Goal: Information Seeking & Learning: Learn about a topic

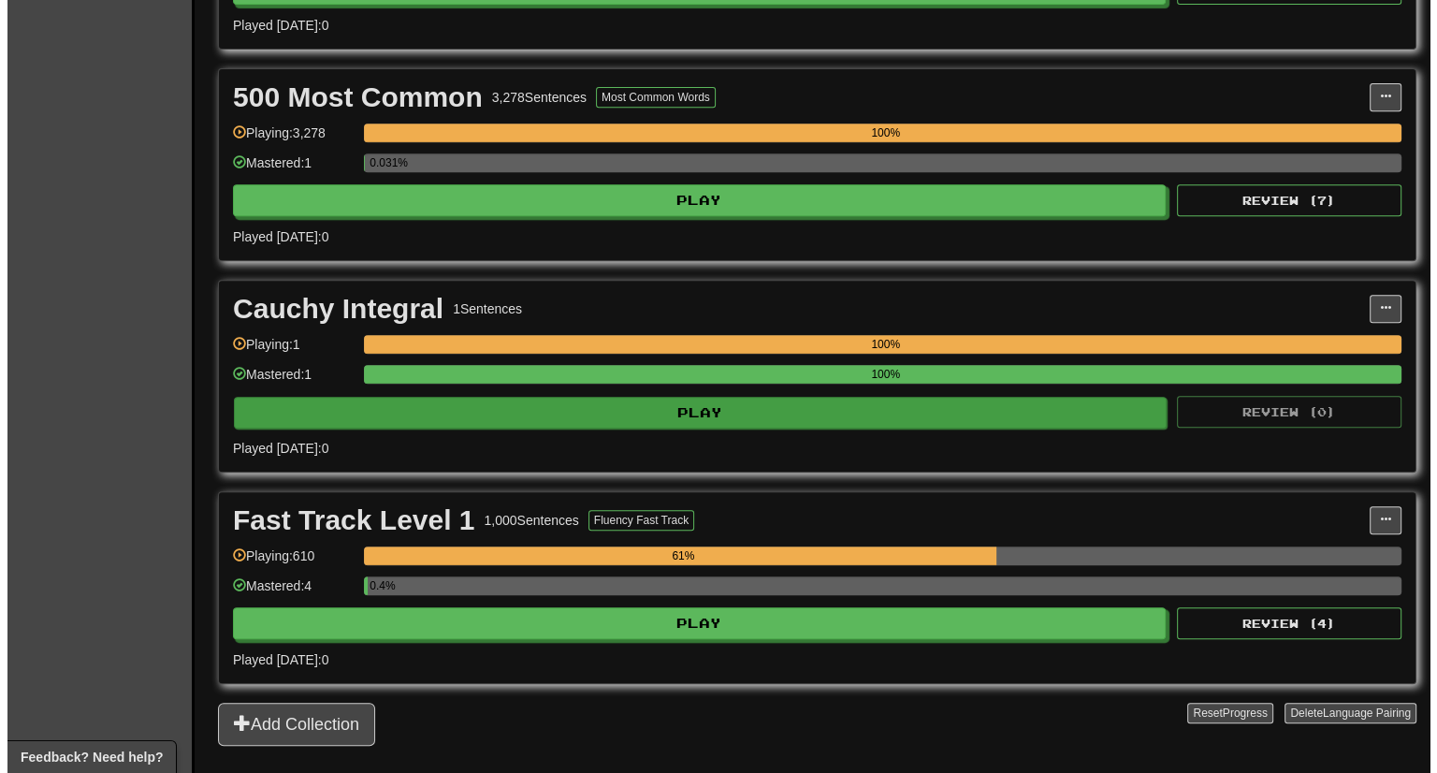
scroll to position [804, 0]
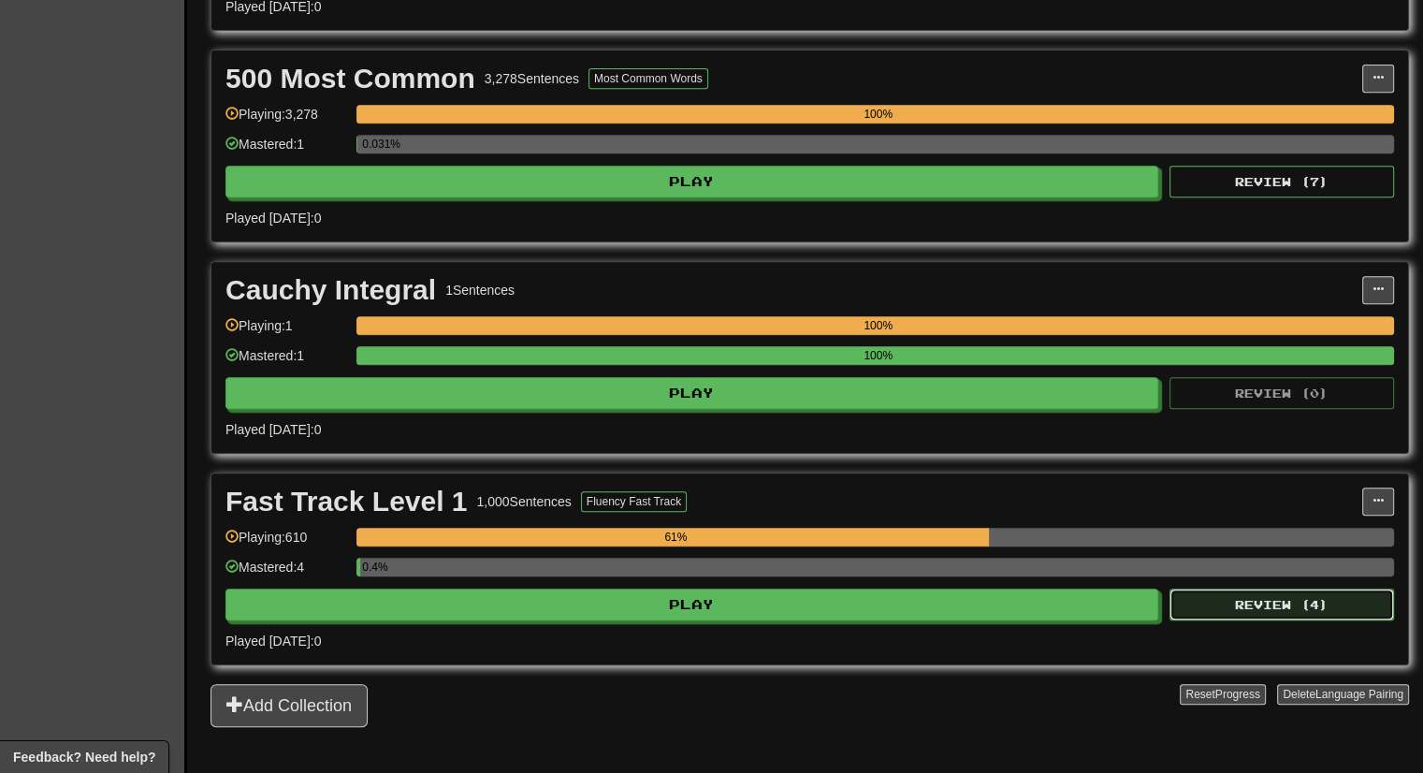
click at [1223, 593] on button "Review ( 4 )" at bounding box center [1281, 604] width 224 height 32
select select "***"
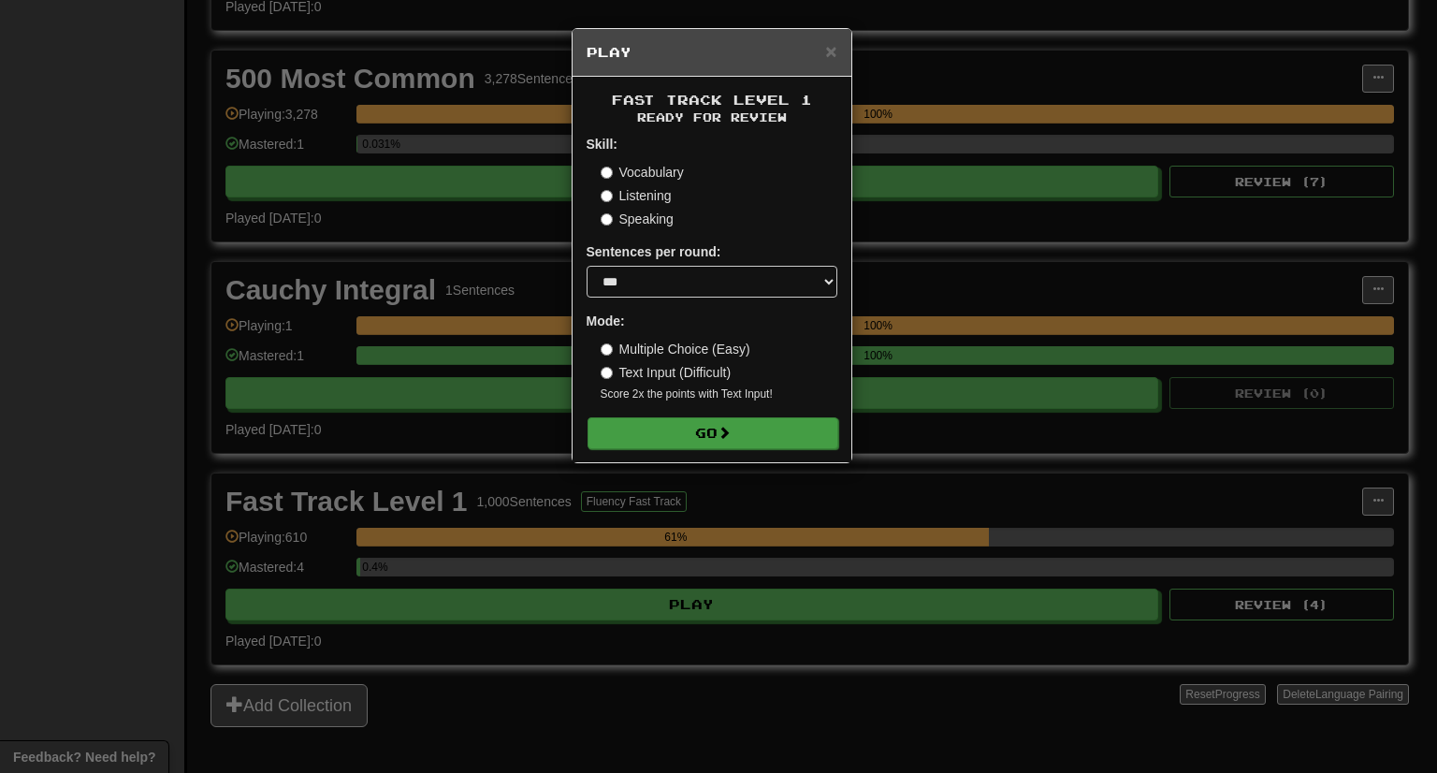
click at [761, 416] on form "Skill: Vocabulary Listening Speaking Sentences per round: * ** ** ** ** ** *** …" at bounding box center [711, 291] width 251 height 313
click at [720, 442] on button "Go" at bounding box center [712, 433] width 251 height 32
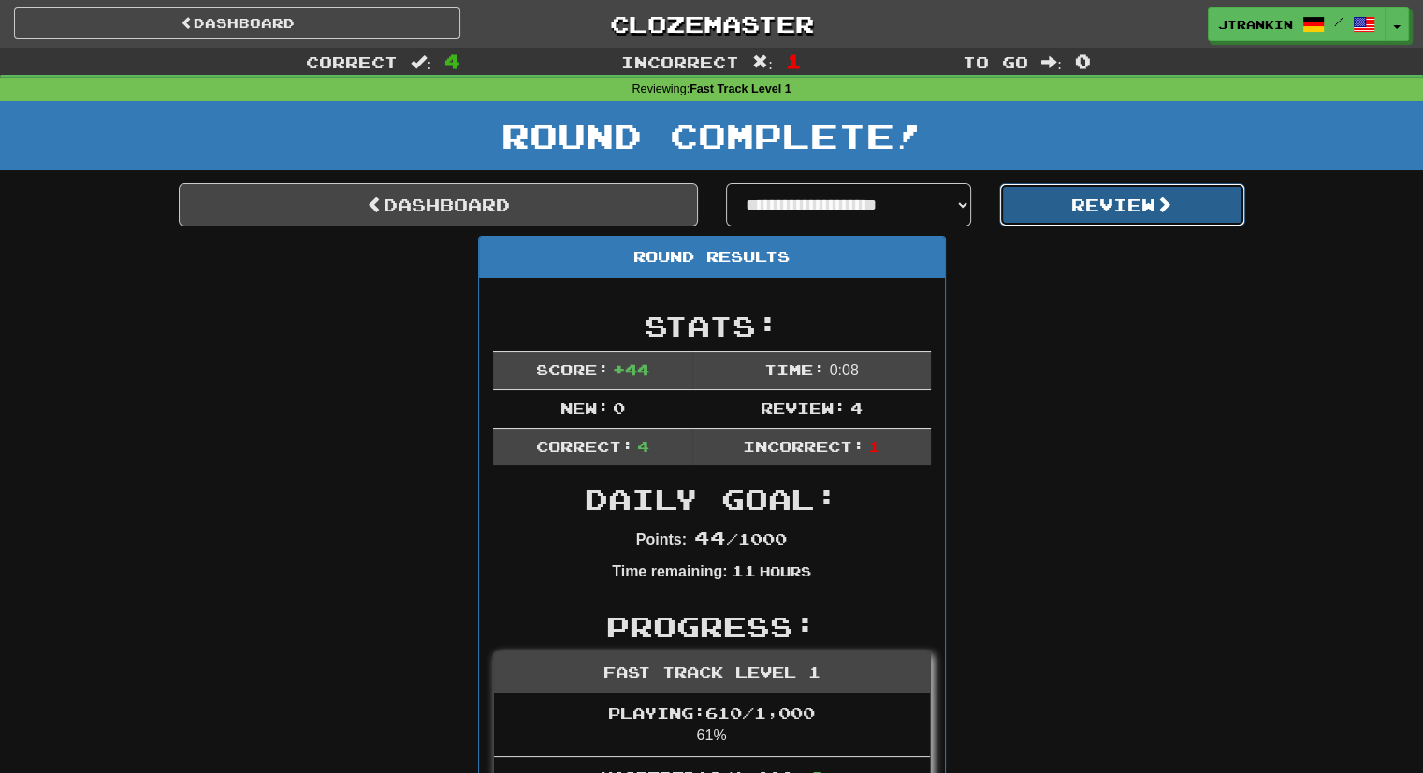
click at [1130, 214] on button "Review" at bounding box center [1122, 204] width 246 height 43
click at [1189, 186] on button "Review" at bounding box center [1122, 204] width 246 height 43
click at [1149, 203] on button "Review" at bounding box center [1122, 204] width 246 height 43
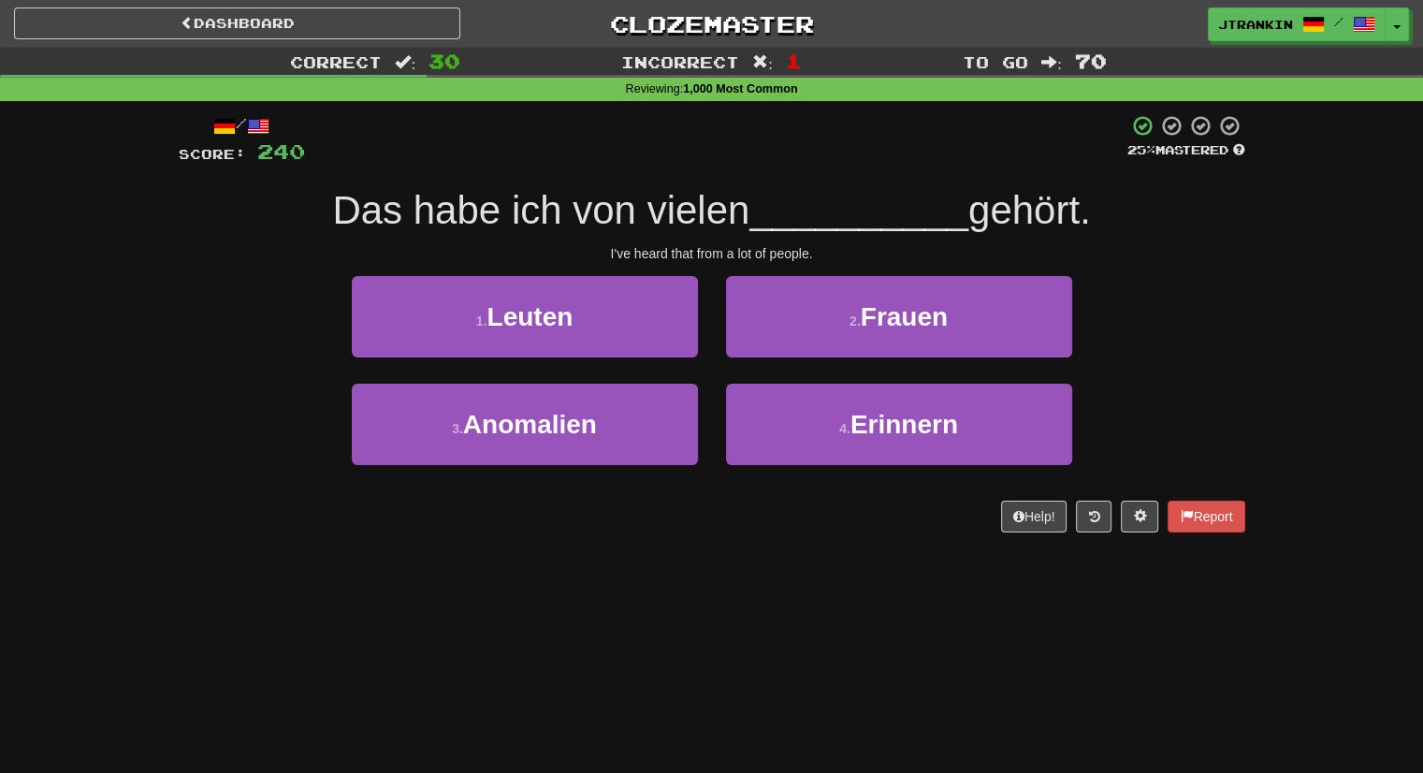
click at [1204, 285] on div "1 . Leuten 2 . Frauen" at bounding box center [712, 330] width 1122 height 108
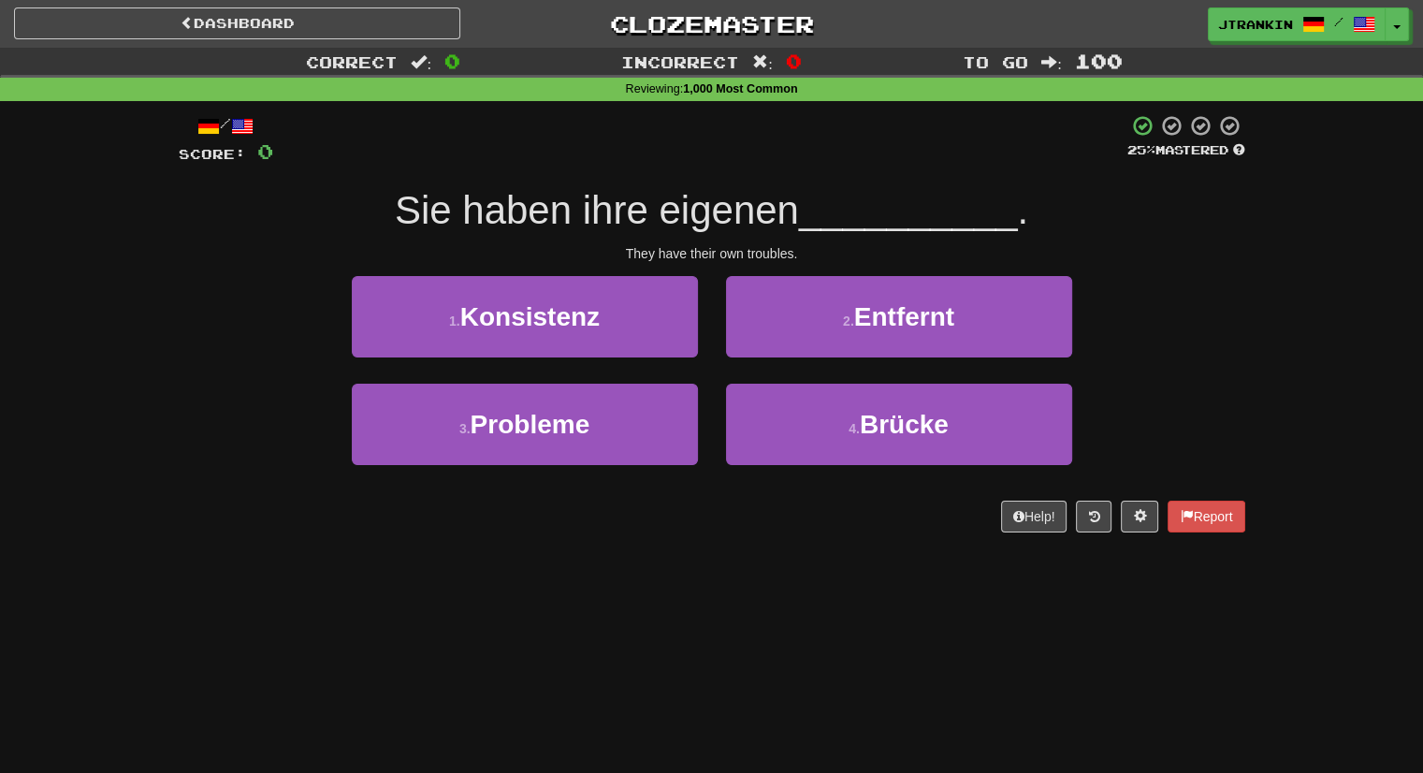
click at [1332, 330] on div "Correct : 0 Incorrect : 0 To go : 100 Reviewing : 1,000 Most Common / Score: 0 …" at bounding box center [711, 303] width 1423 height 511
click at [799, 23] on link "Clozemaster" at bounding box center [711, 23] width 446 height 33
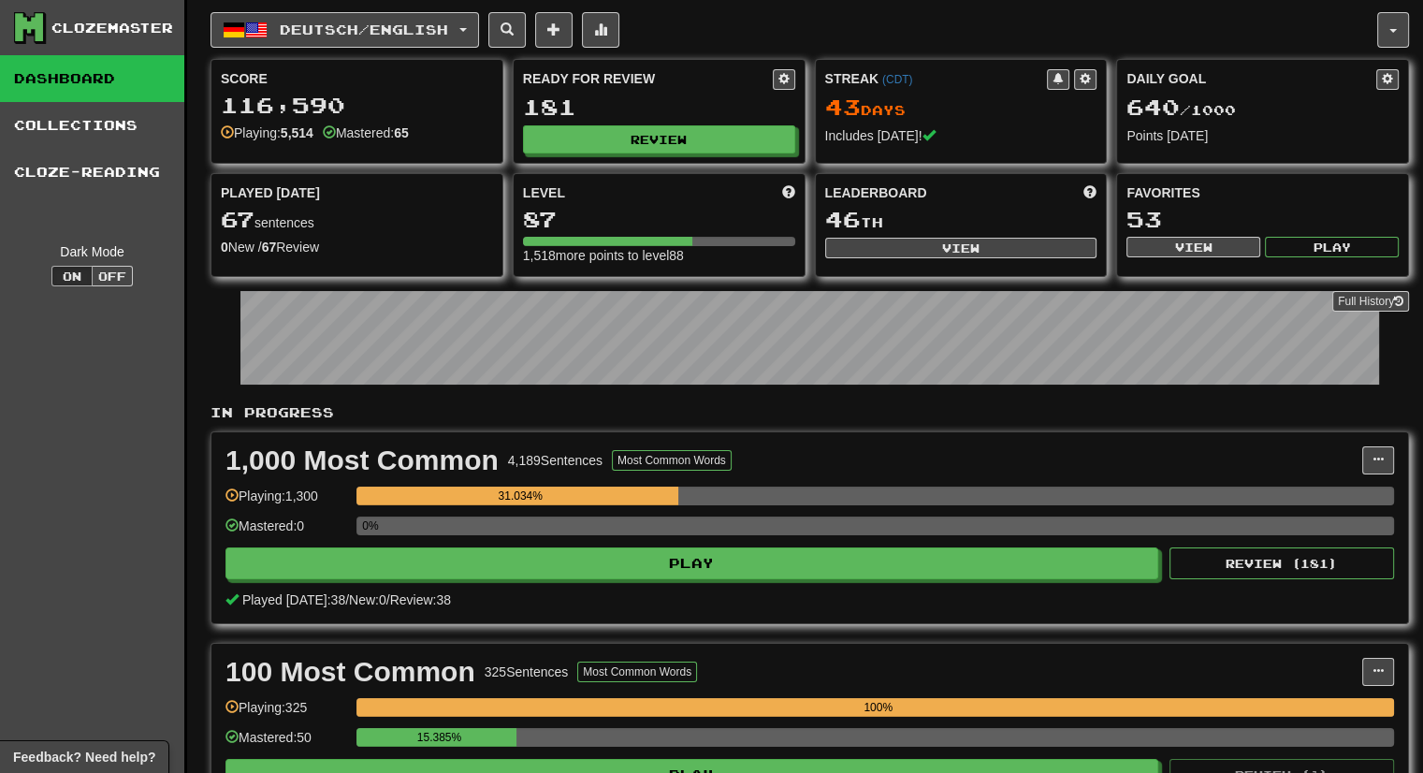
click at [1332, 577] on div "1,000 Most Common 4,189 Sentences Most Common Words Manage Sentences Unpin from…" at bounding box center [809, 527] width 1196 height 191
click at [1341, 560] on button "Review ( 181 )" at bounding box center [1281, 563] width 224 height 32
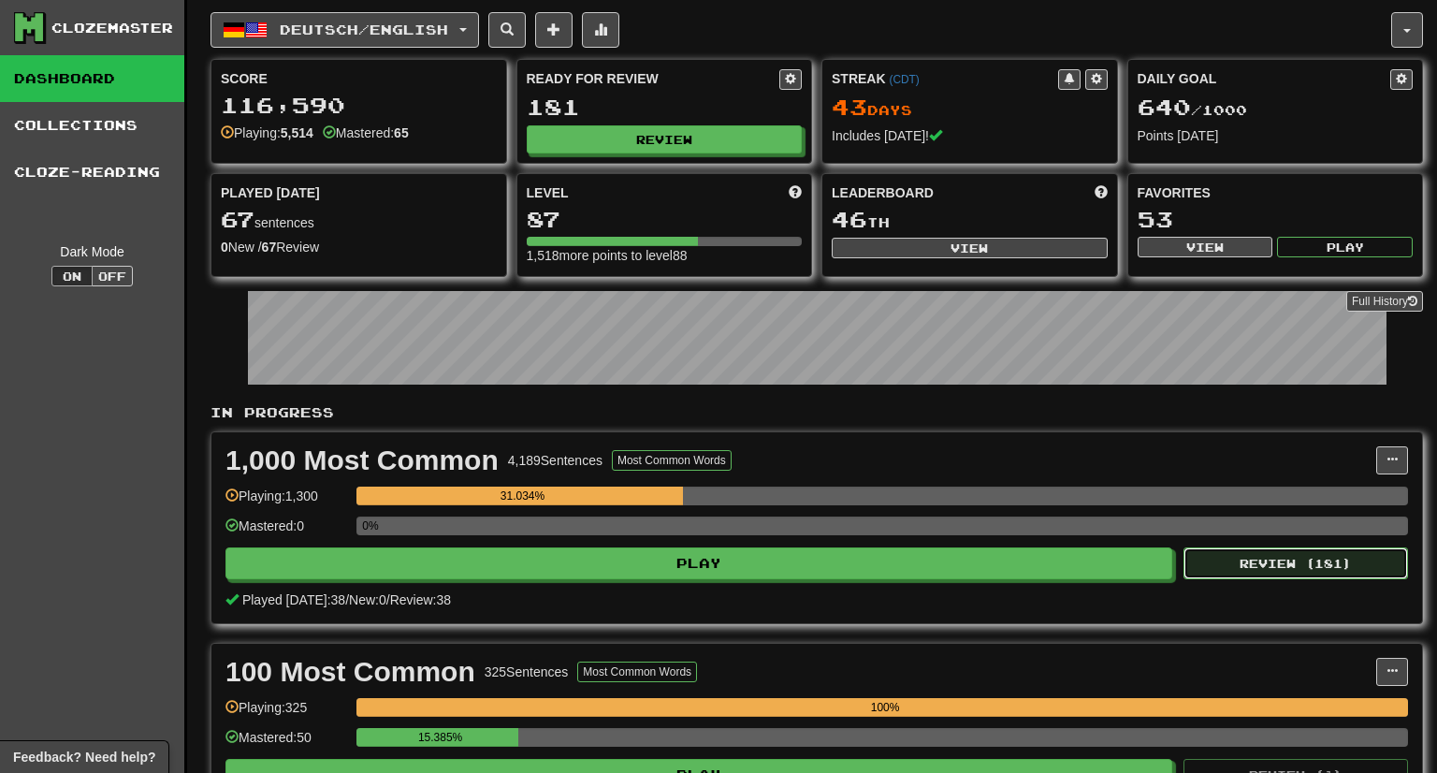
select select "***"
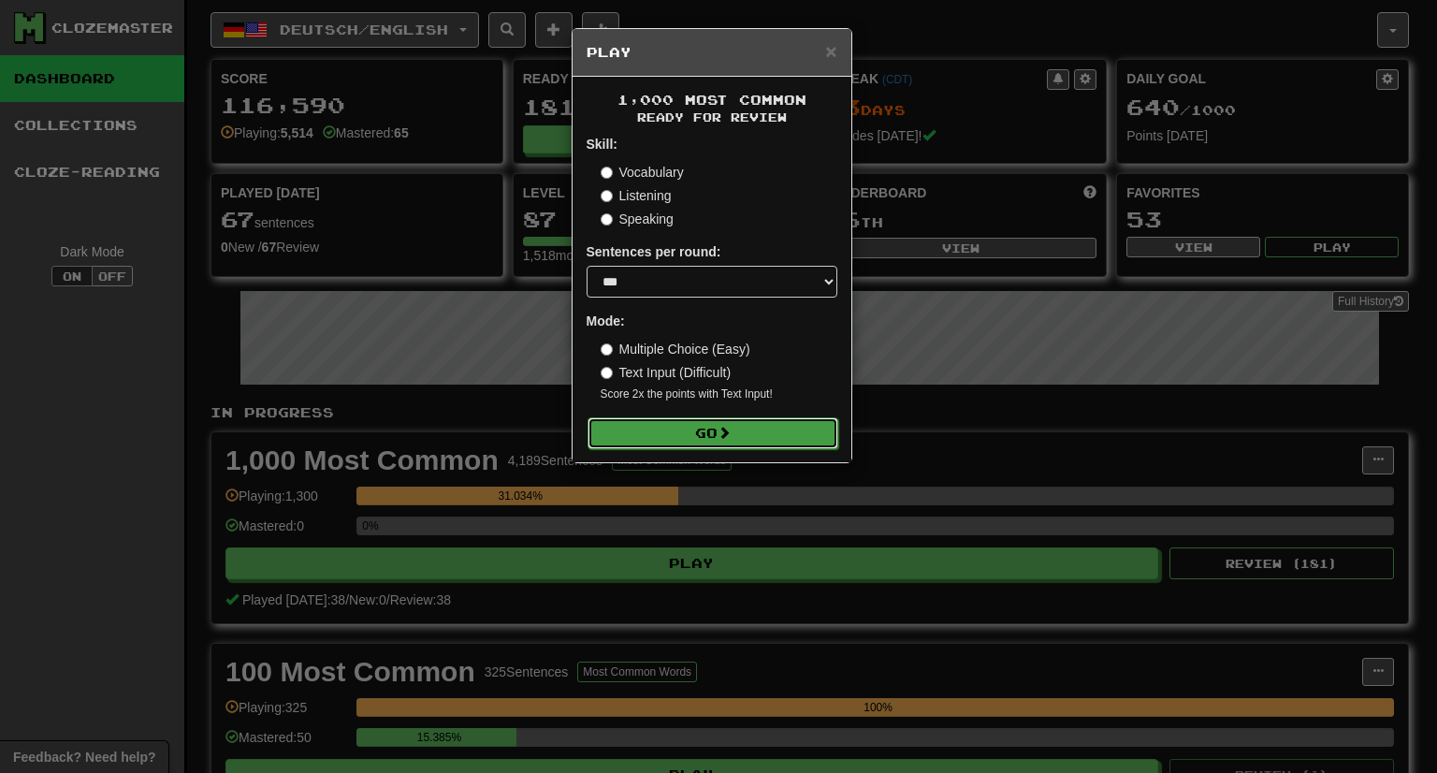
click at [822, 432] on button "Go" at bounding box center [712, 433] width 251 height 32
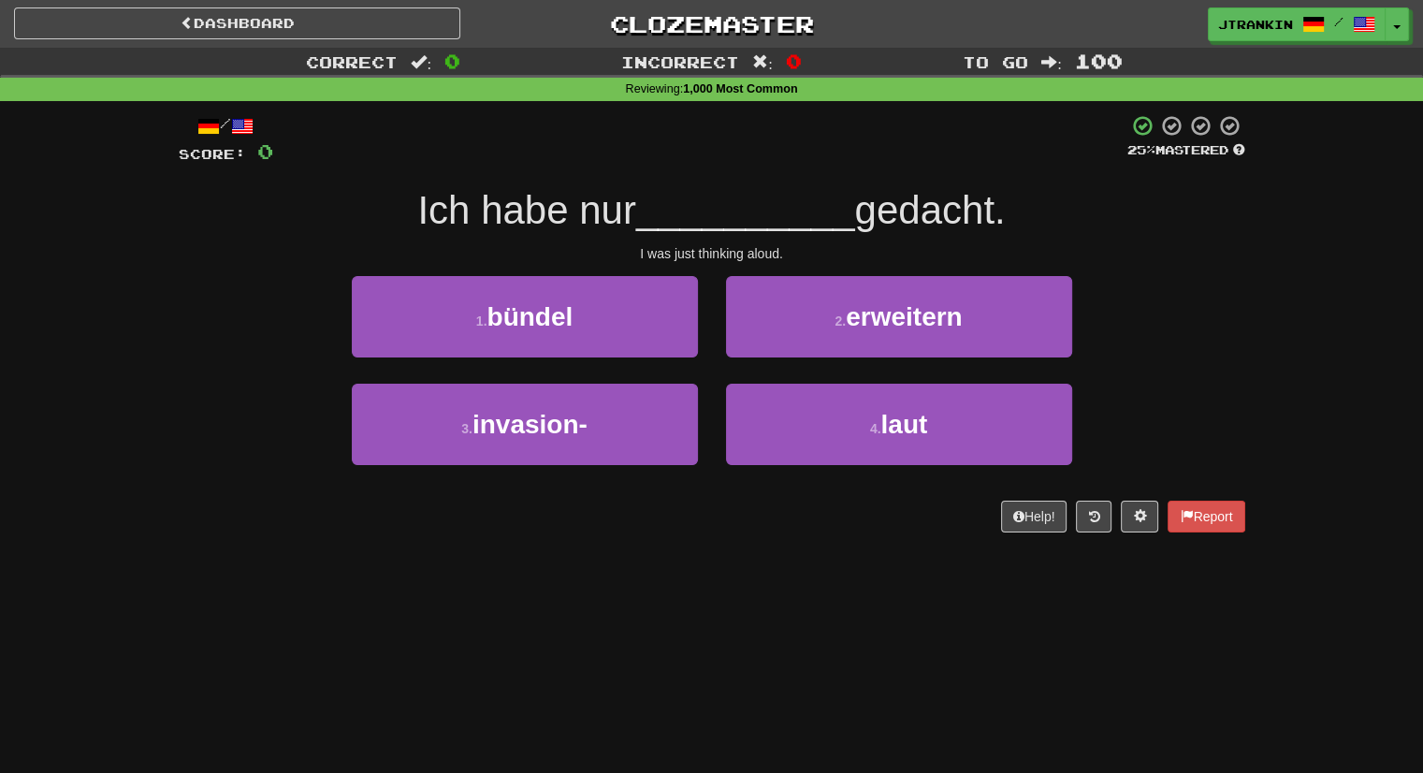
click at [1302, 373] on div "Correct : 0 Incorrect : 0 To go : 100 Reviewing : 1,000 Most Common / Score: 0 …" at bounding box center [711, 303] width 1423 height 511
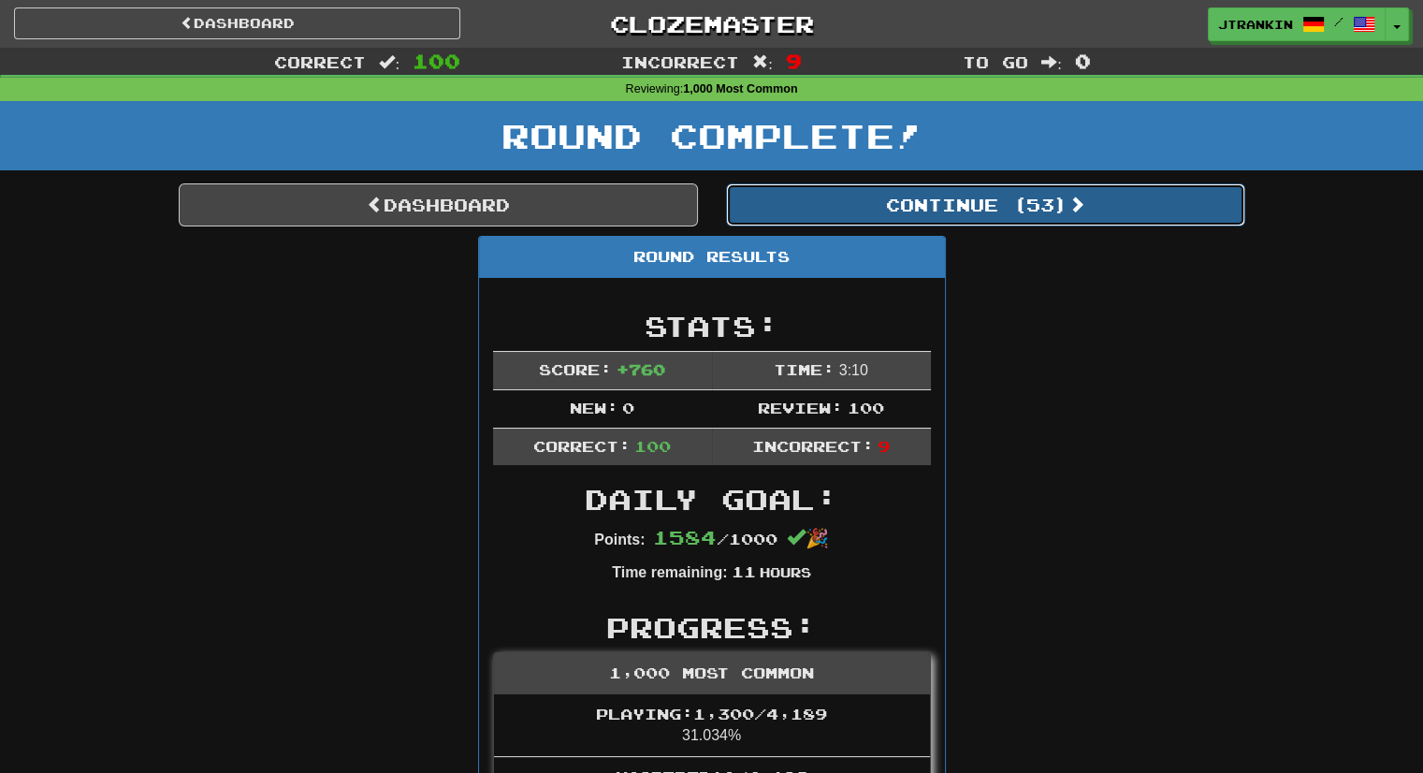
click at [1182, 211] on button "Continue ( 53 )" at bounding box center [985, 204] width 519 height 43
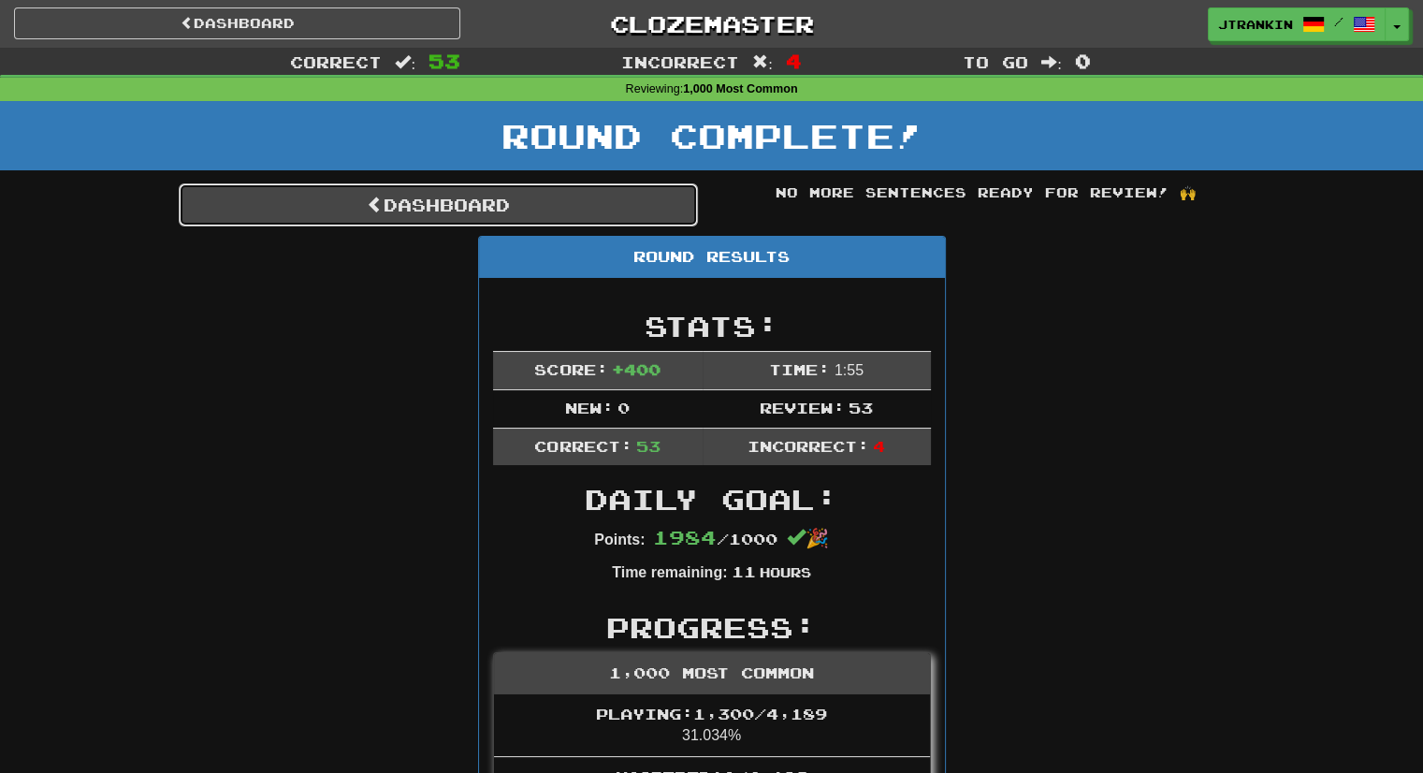
click at [630, 209] on link "Dashboard" at bounding box center [438, 204] width 519 height 43
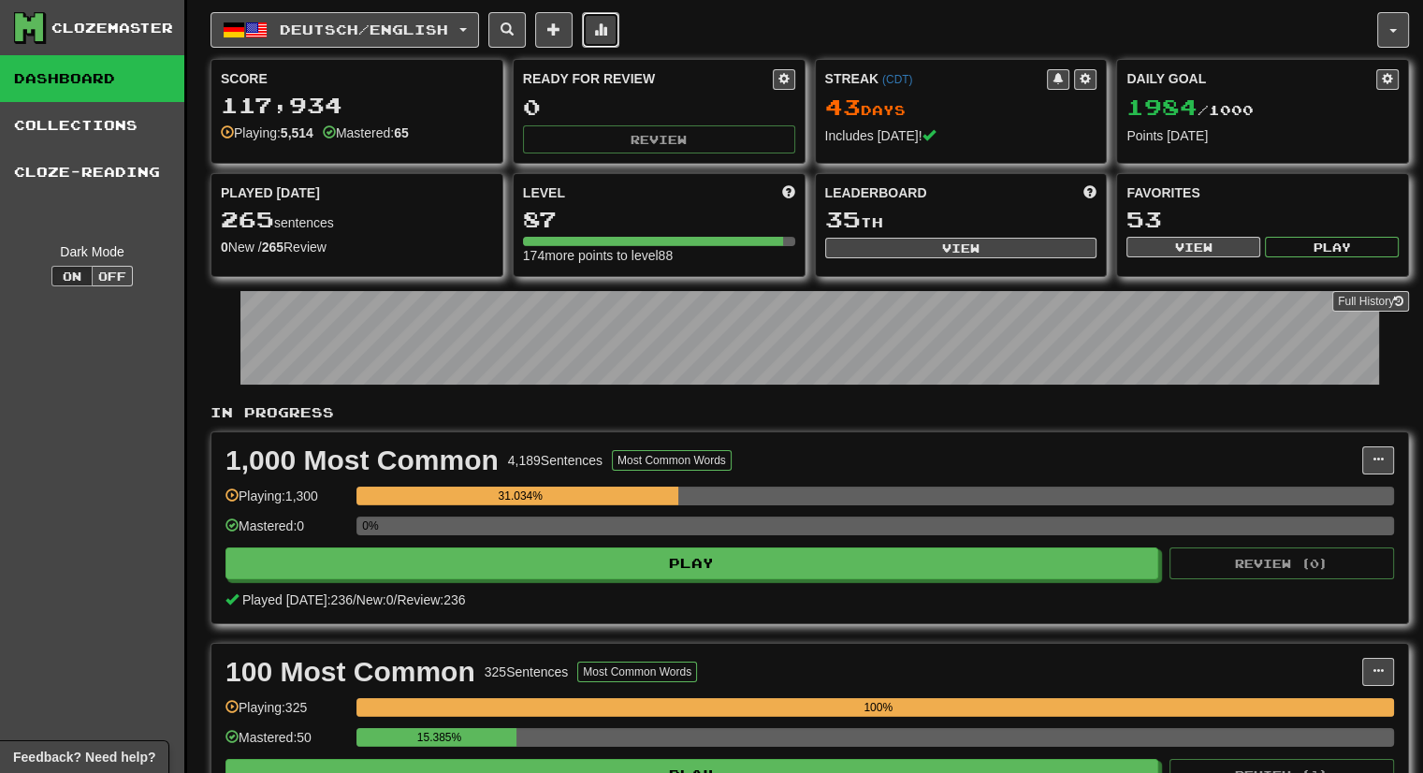
click at [619, 18] on button at bounding box center [600, 30] width 37 height 36
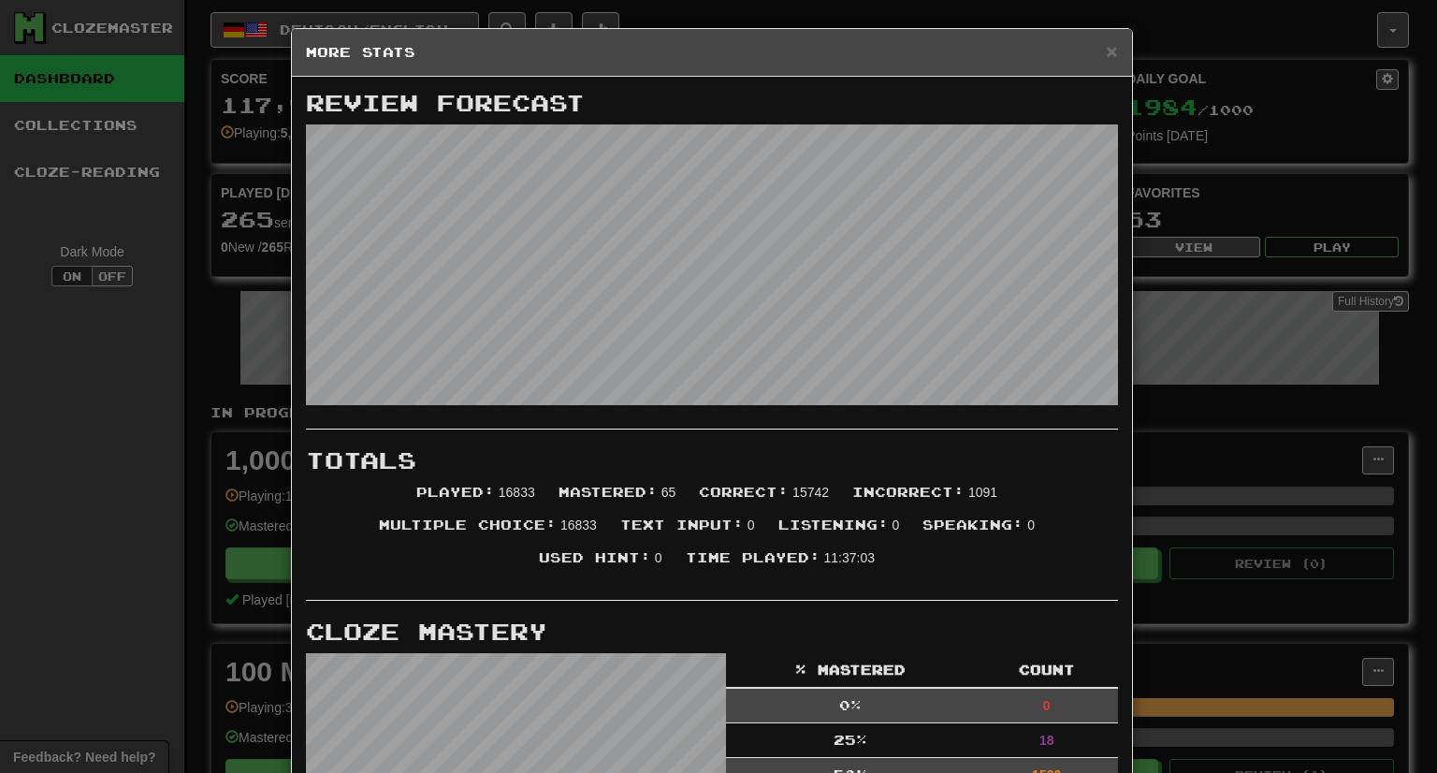
click at [1096, 47] on h5 "More Stats" at bounding box center [712, 52] width 812 height 19
drag, startPoint x: 1107, startPoint y: 35, endPoint x: 1107, endPoint y: 24, distance: 10.3
click at [1107, 24] on div "× More Stats Review Forecast Totals Played : 16833 Mastered : 65 Correct : 1574…" at bounding box center [718, 386] width 1437 height 773
click at [1105, 53] on span "×" at bounding box center [1110, 51] width 11 height 22
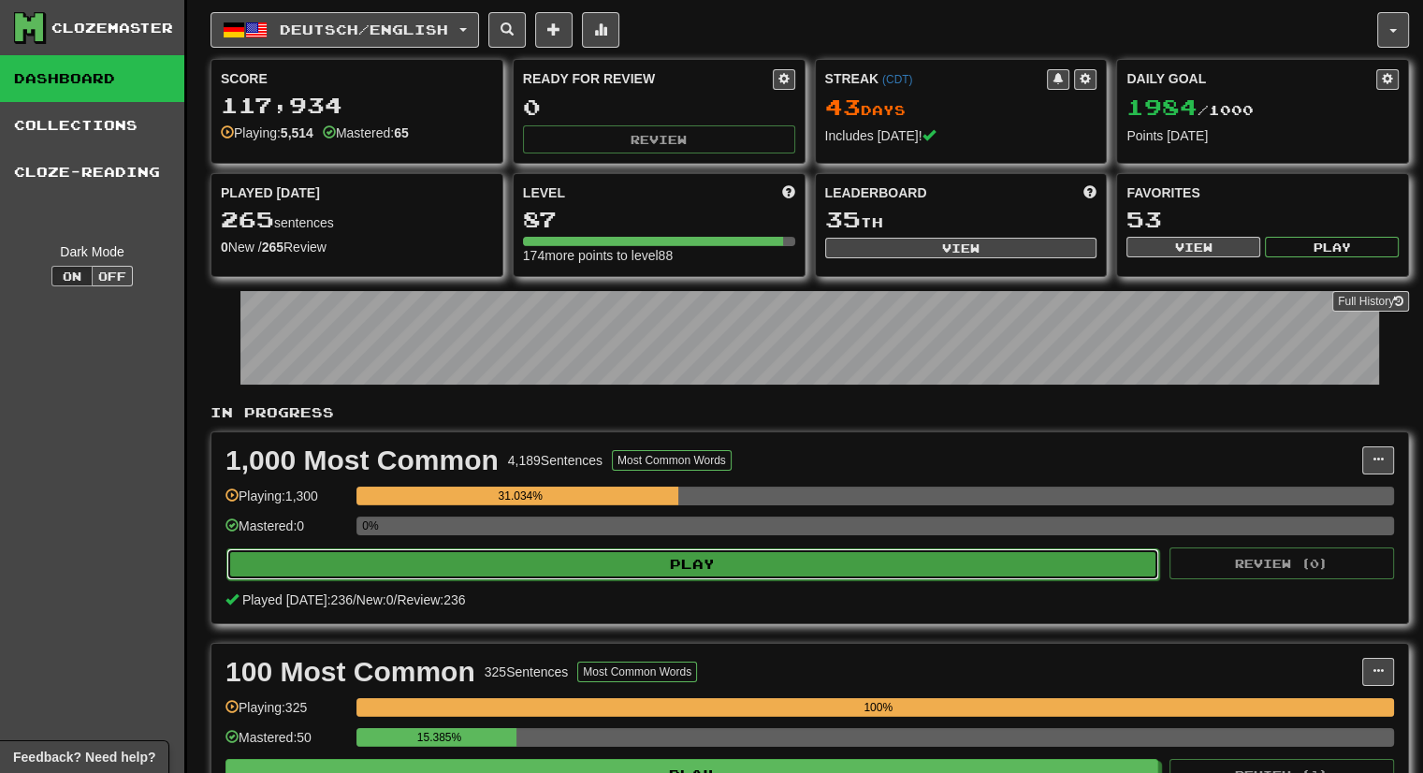
click at [1004, 571] on button "Play" at bounding box center [692, 564] width 932 height 32
select select "***"
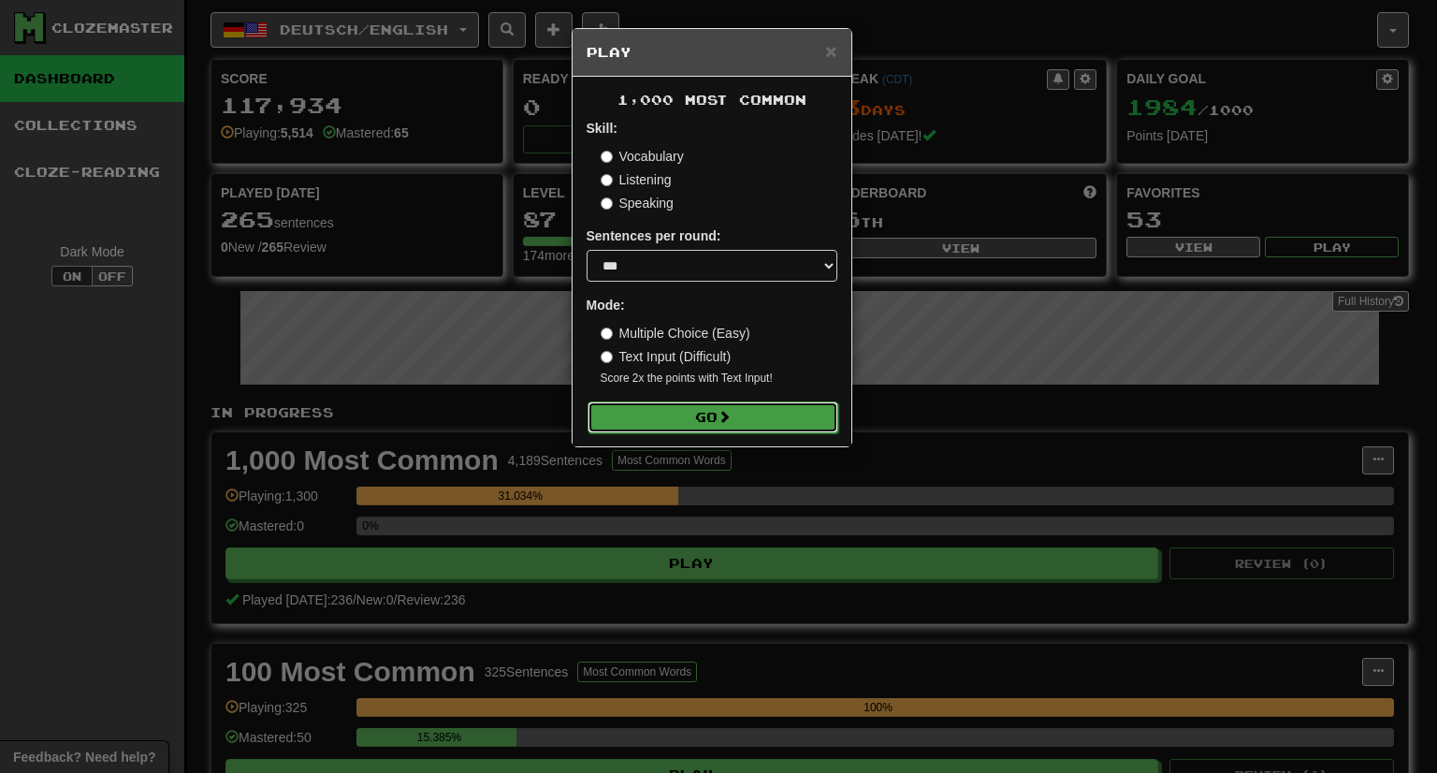
click at [788, 405] on button "Go" at bounding box center [712, 417] width 251 height 32
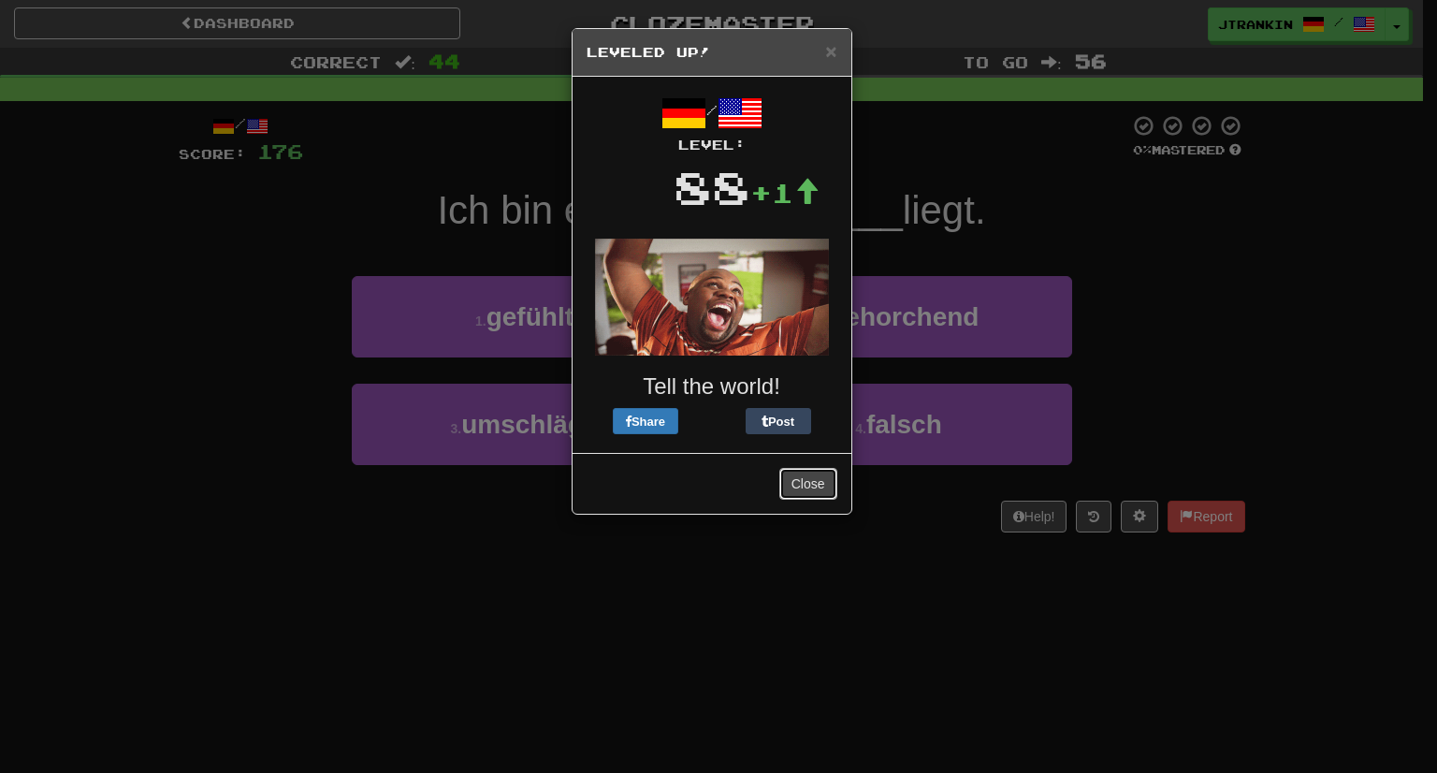
click at [812, 482] on button "Close" at bounding box center [808, 484] width 58 height 32
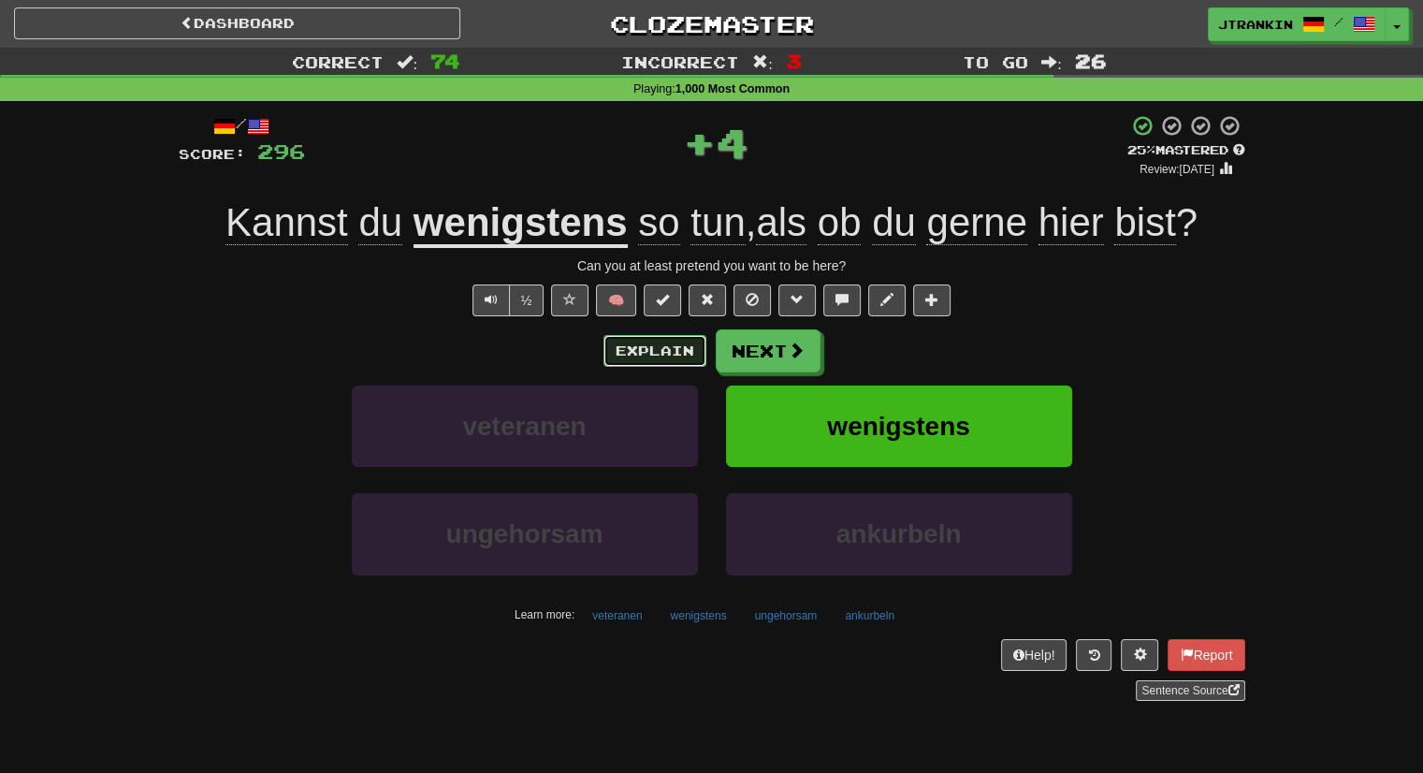
click at [686, 357] on button "Explain" at bounding box center [654, 351] width 103 height 32
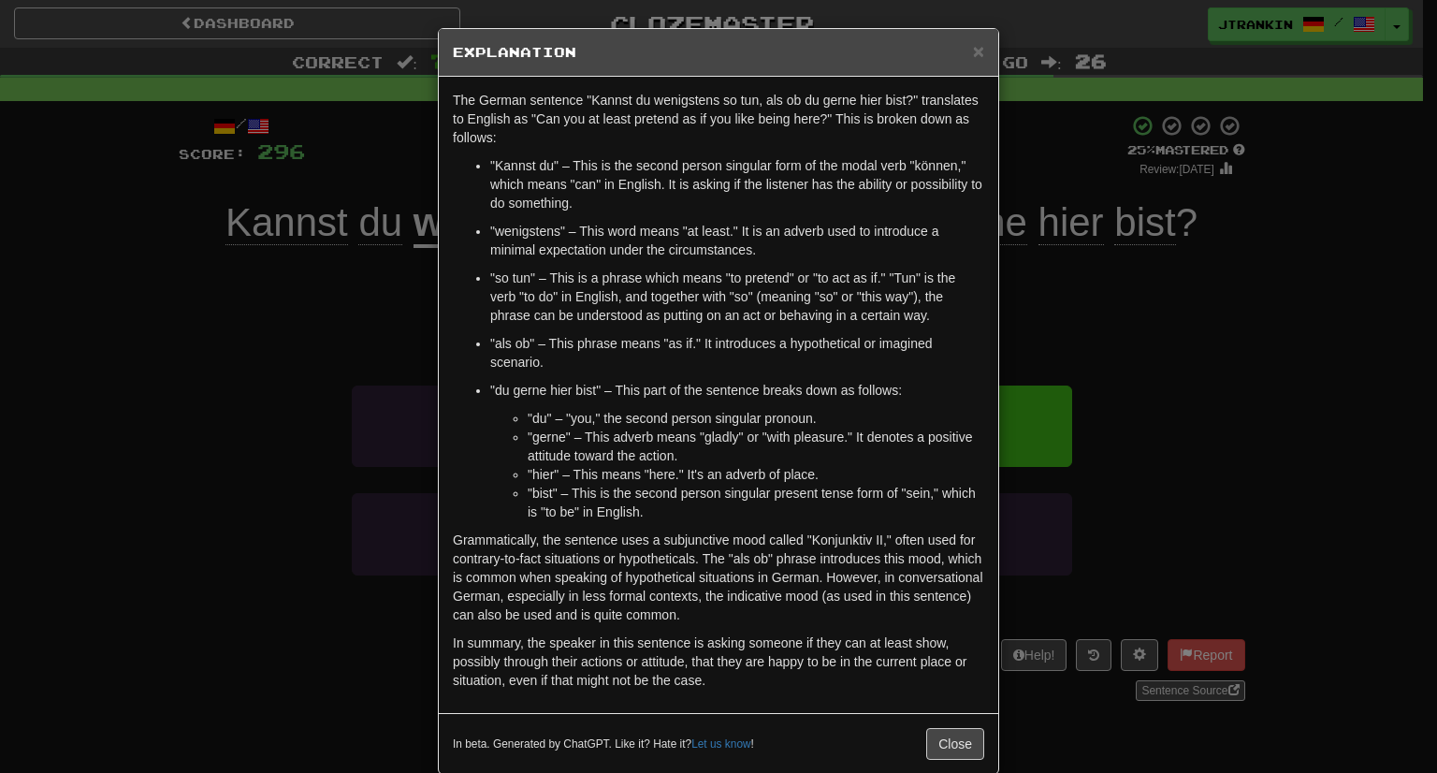
click at [1151, 299] on div "× Explanation The German sentence "Kannst du wenigstens so tun, als ob du gerne…" at bounding box center [718, 386] width 1437 height 773
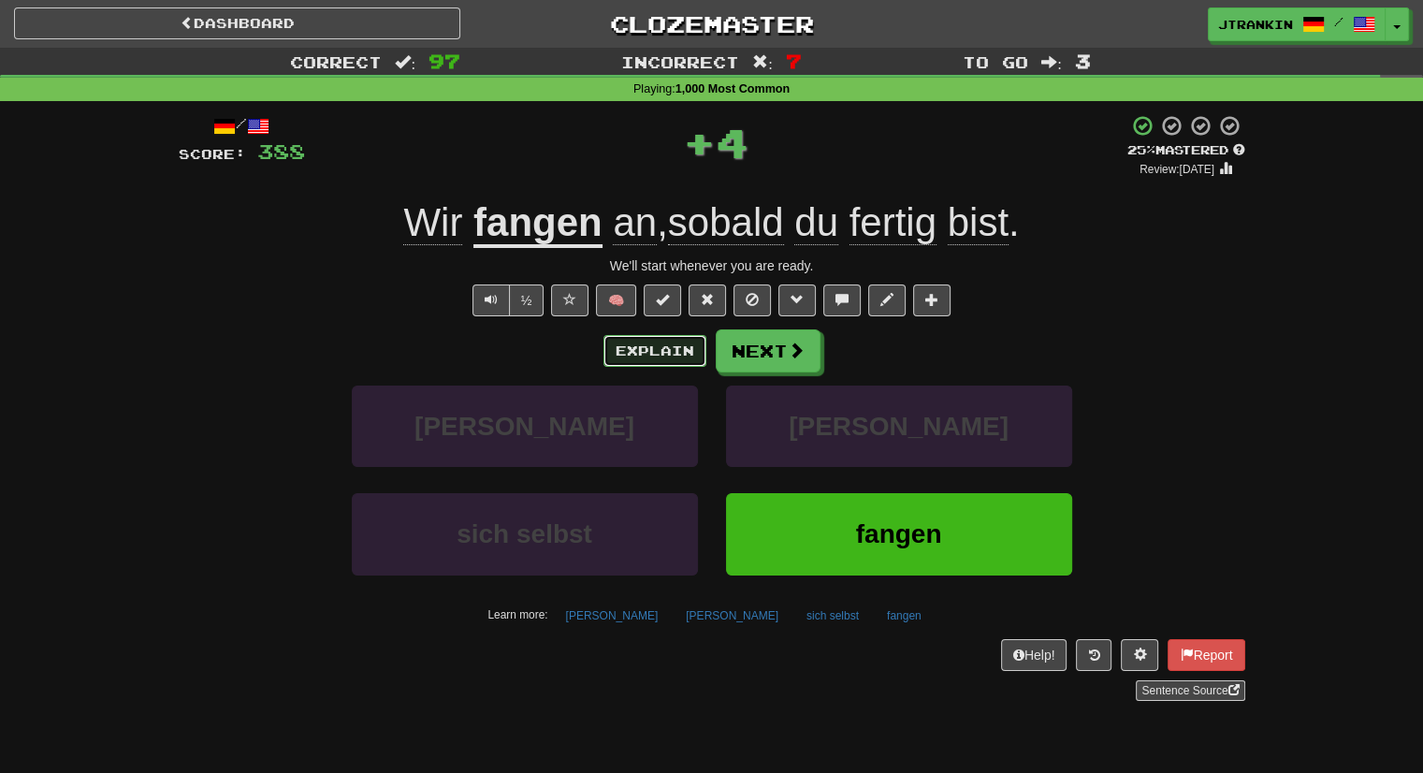
click at [677, 341] on button "Explain" at bounding box center [654, 351] width 103 height 32
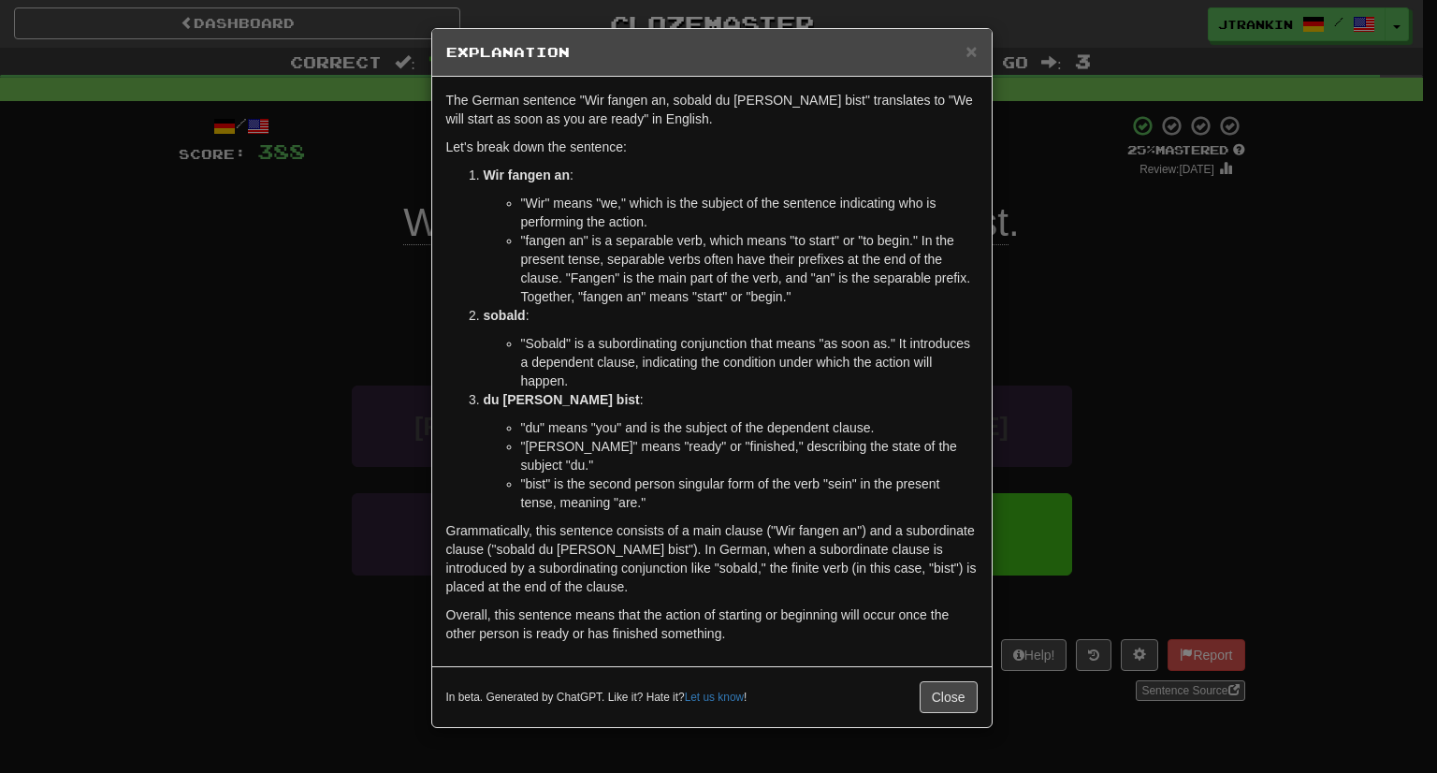
click at [1106, 360] on div "× Explanation The German sentence "Wir fangen an, sobald du fertig bist" transl…" at bounding box center [718, 386] width 1437 height 773
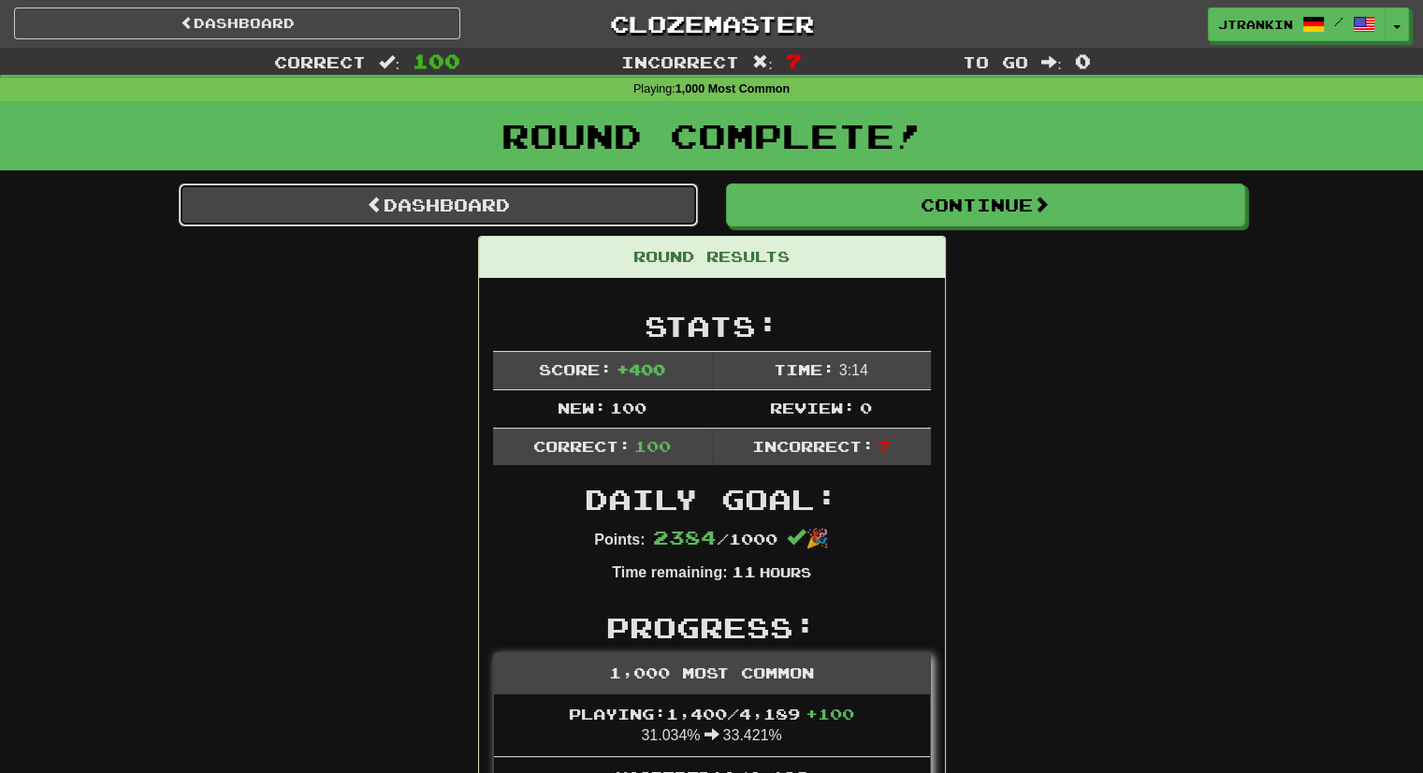
click at [602, 213] on link "Dashboard" at bounding box center [438, 204] width 519 height 43
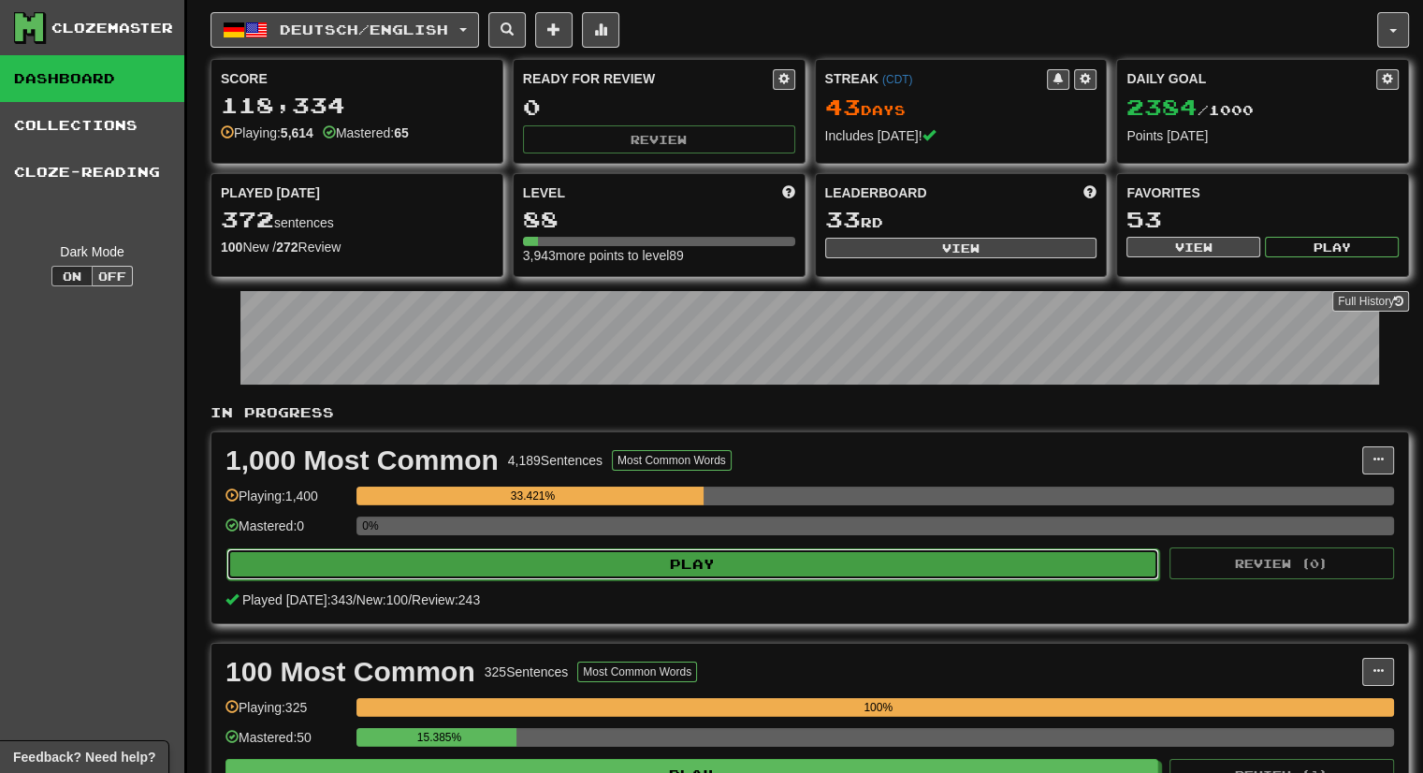
click at [924, 566] on button "Play" at bounding box center [692, 564] width 932 height 32
select select "***"
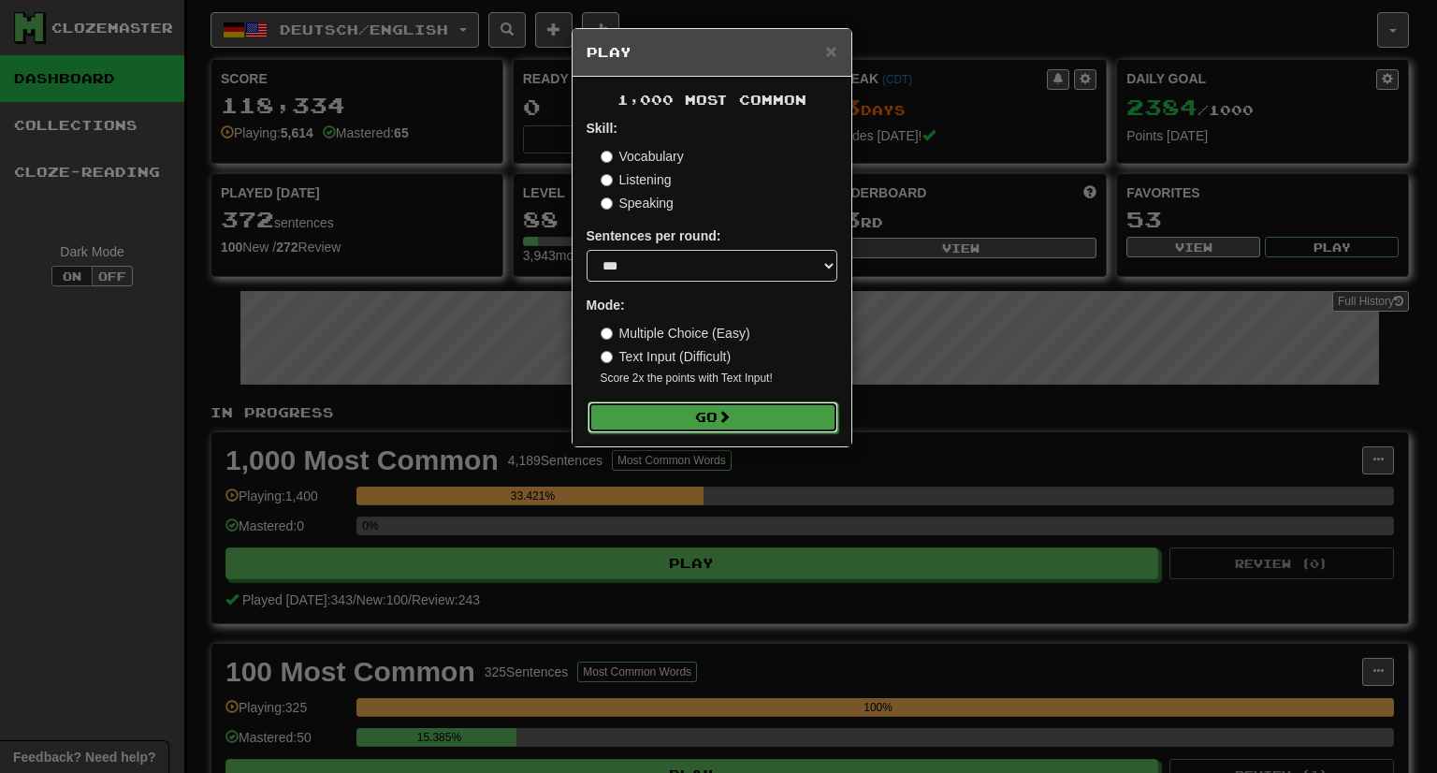
click at [769, 405] on button "Go" at bounding box center [712, 417] width 251 height 32
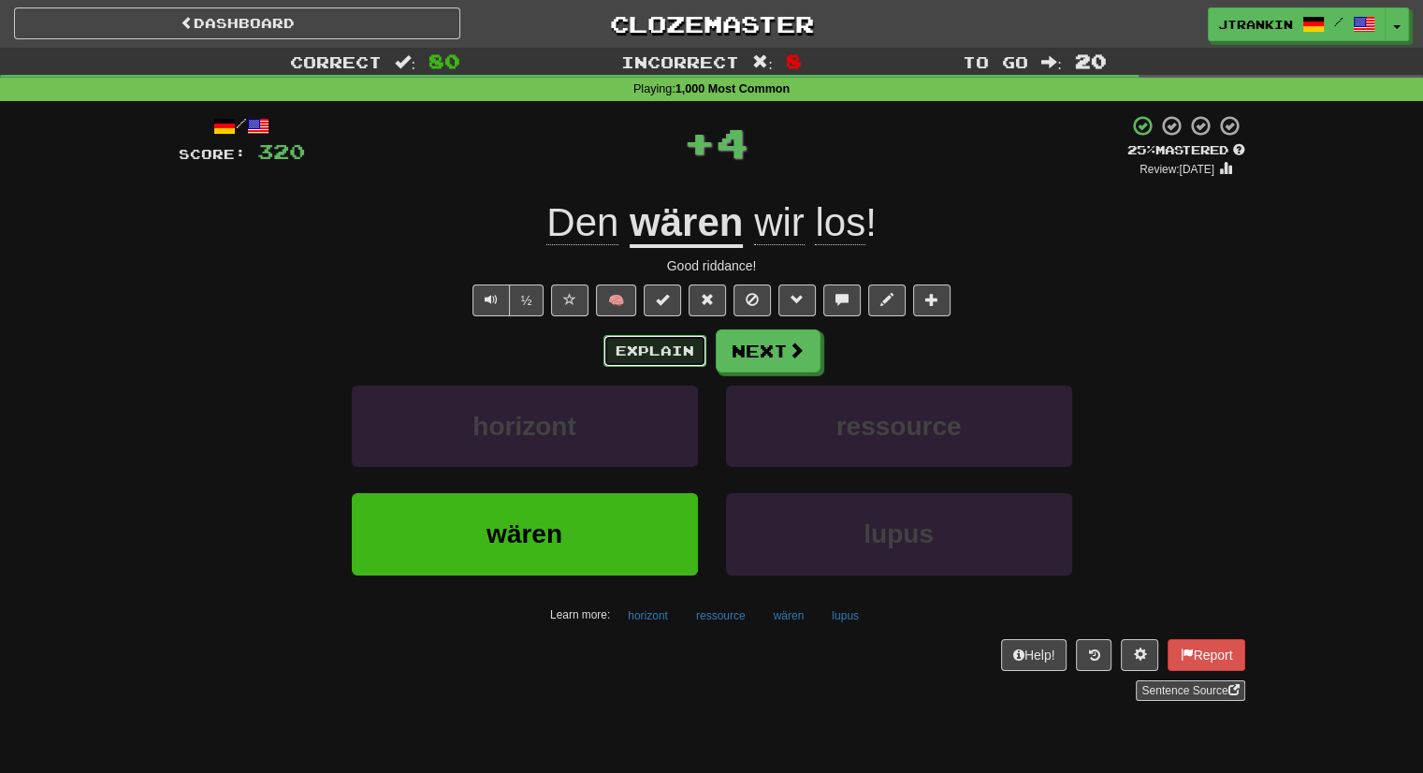
click at [661, 341] on button "Explain" at bounding box center [654, 351] width 103 height 32
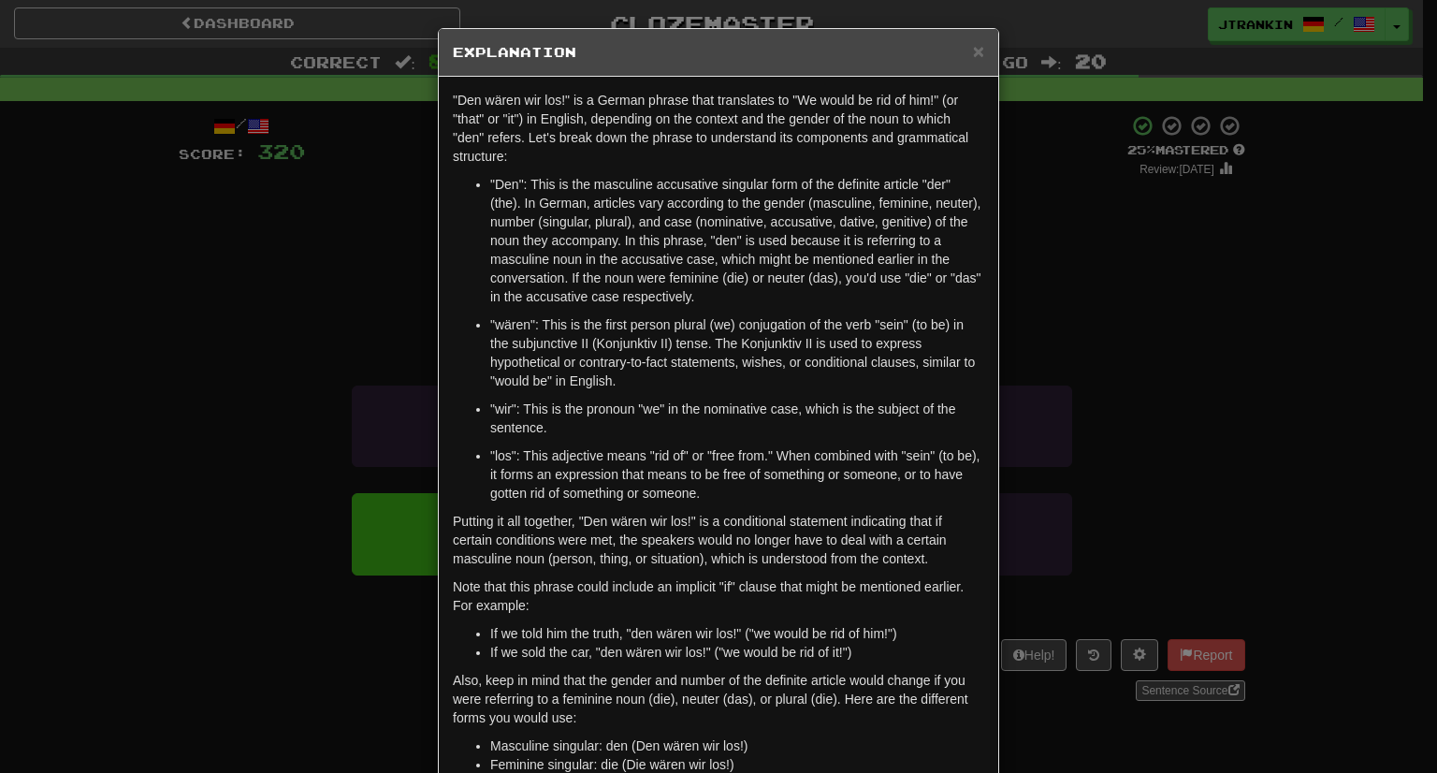
click at [1306, 541] on div "× Explanation "Den wären wir los!" is a German phrase that translates to "We wo…" at bounding box center [718, 386] width 1437 height 773
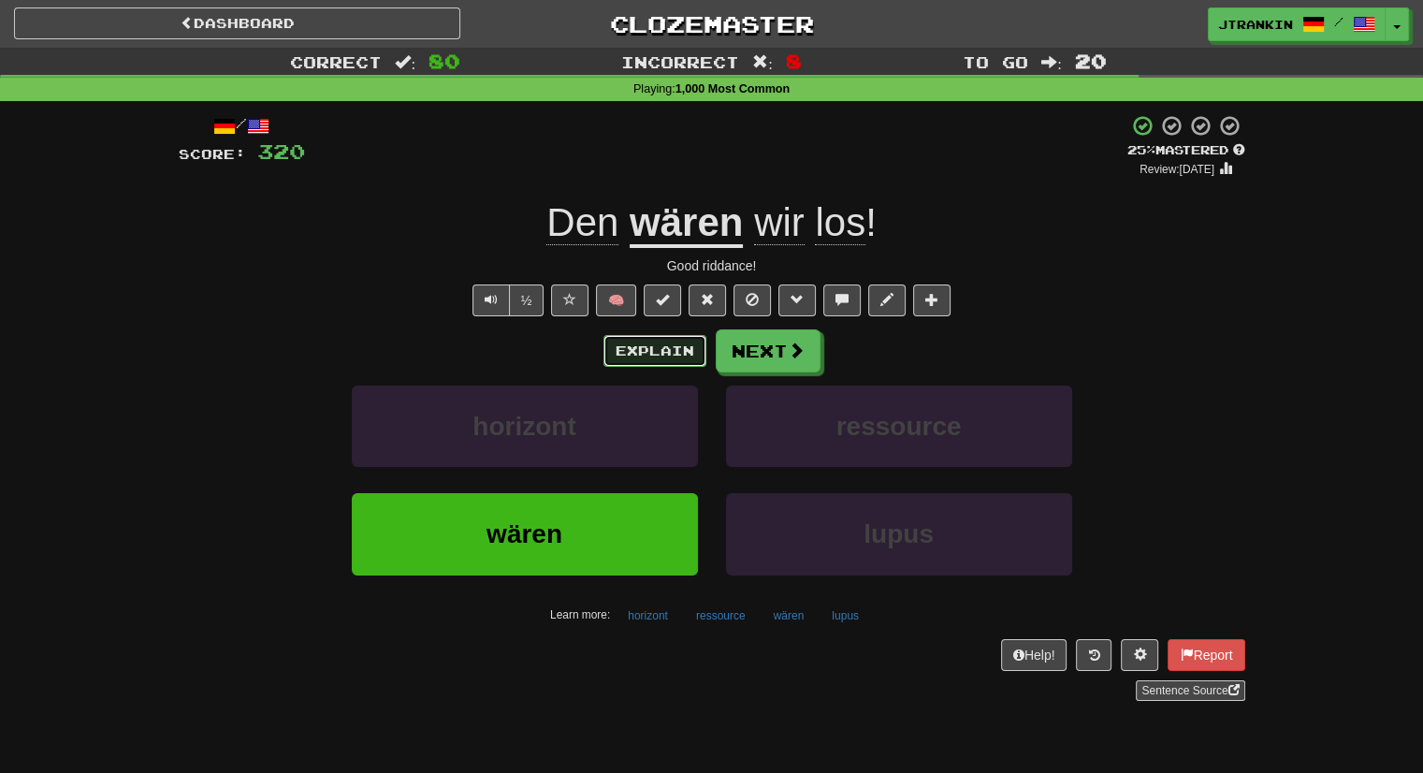
click at [677, 351] on button "Explain" at bounding box center [654, 351] width 103 height 32
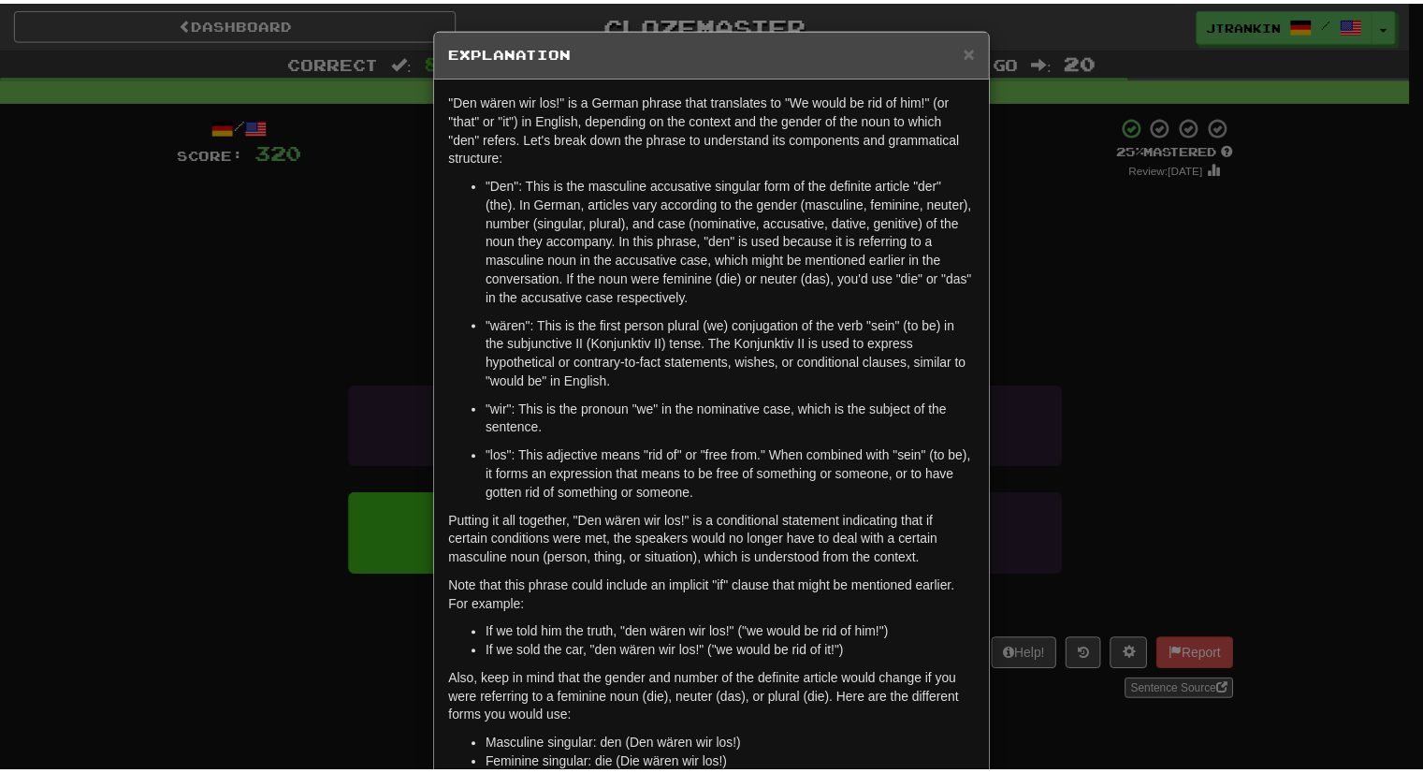
scroll to position [151, 0]
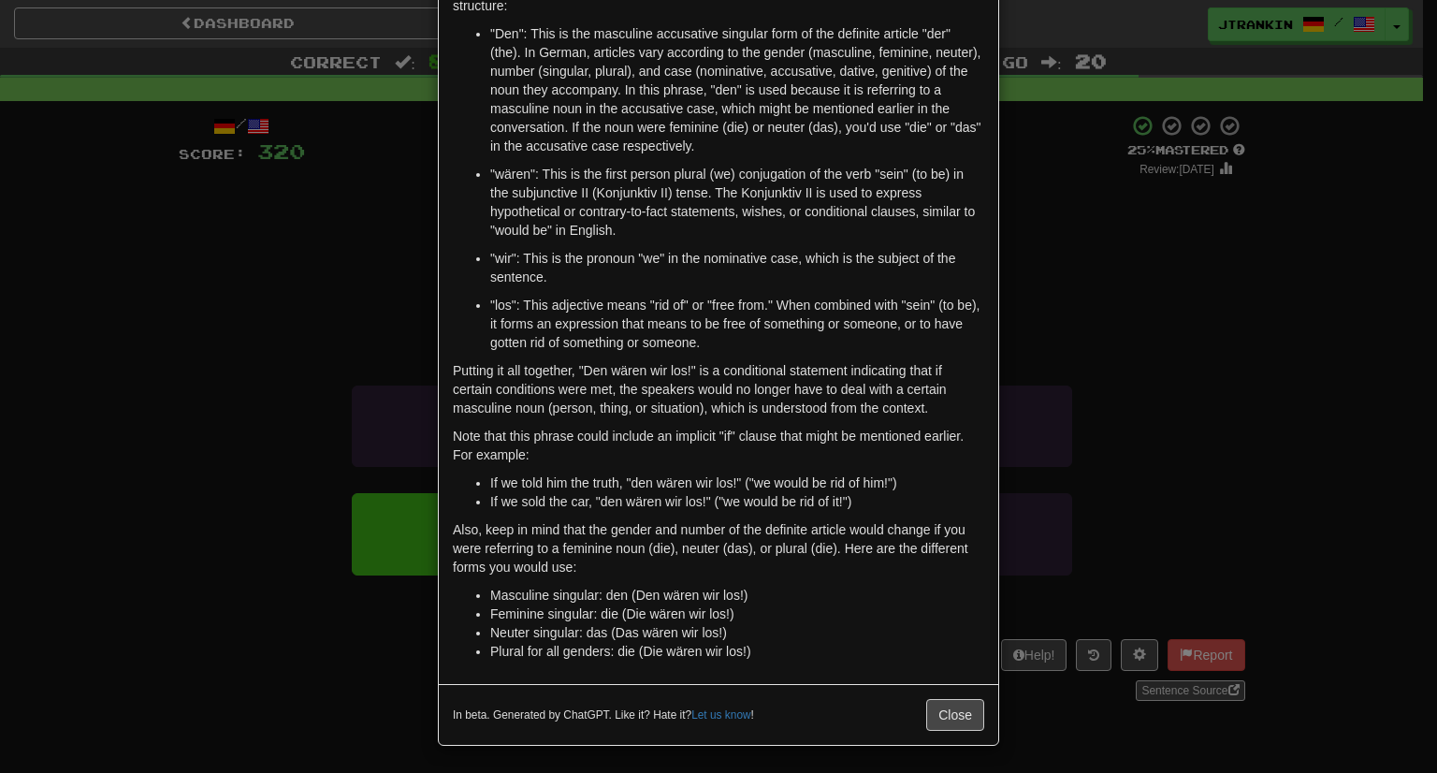
click at [1101, 333] on div "× Explanation "Den wären wir los!" is a German phrase that translates to "We wo…" at bounding box center [718, 386] width 1437 height 773
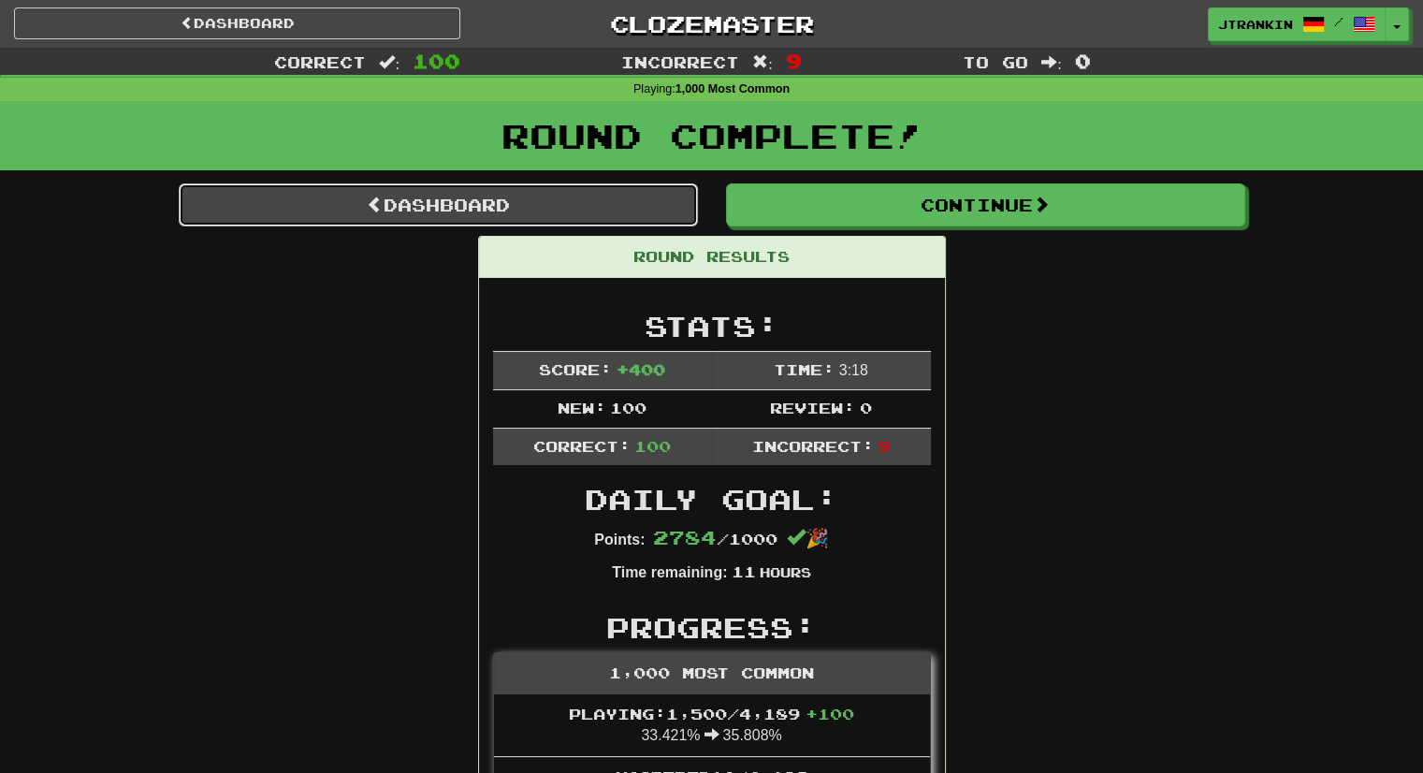
click at [650, 195] on link "Dashboard" at bounding box center [438, 204] width 519 height 43
